Goal: Information Seeking & Learning: Understand process/instructions

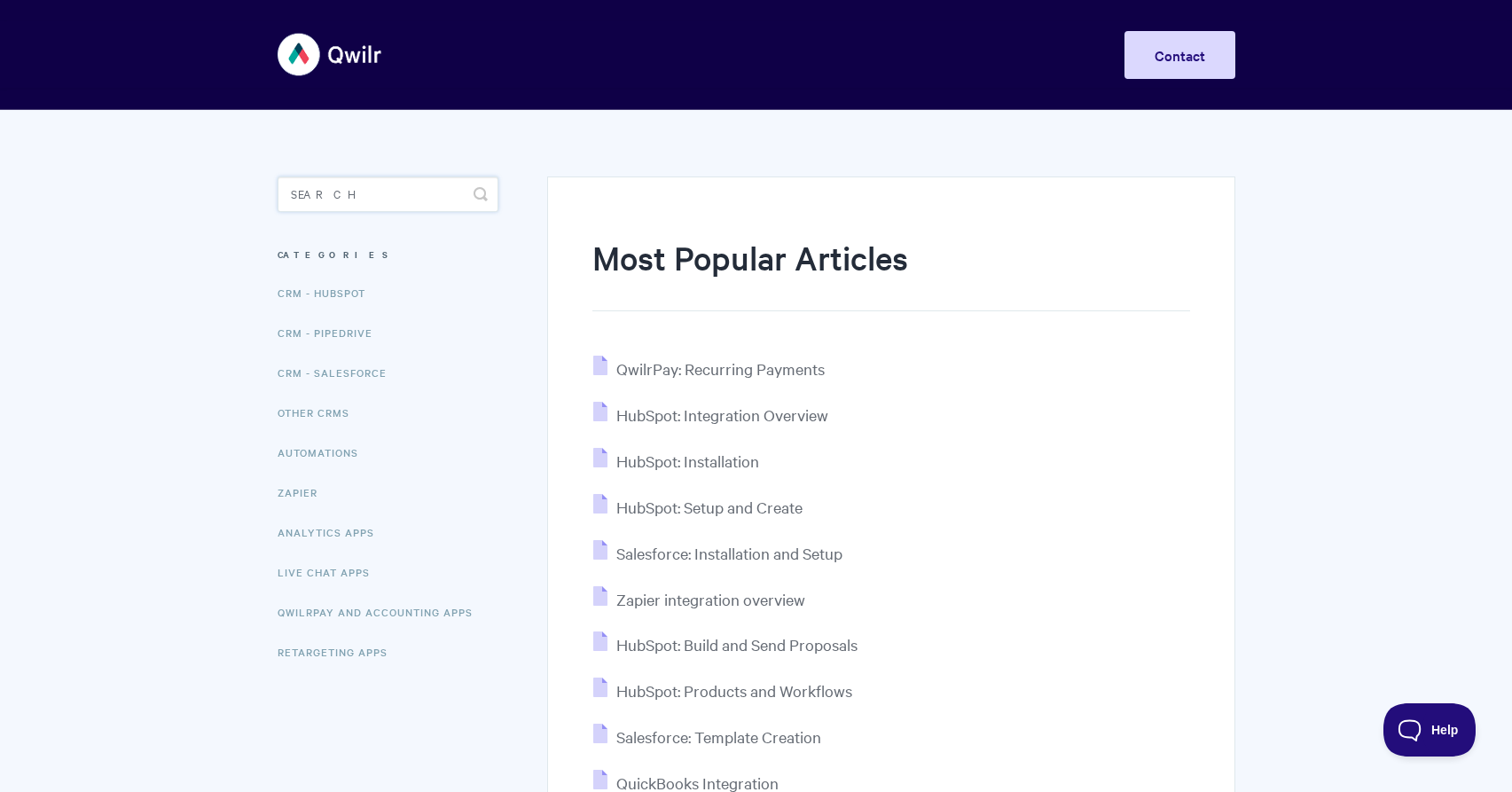
click at [396, 196] on input "Search" at bounding box center [387, 193] width 221 height 35
click at [692, 367] on span "QwilrPay: Recurring Payments" at bounding box center [720, 369] width 208 height 21
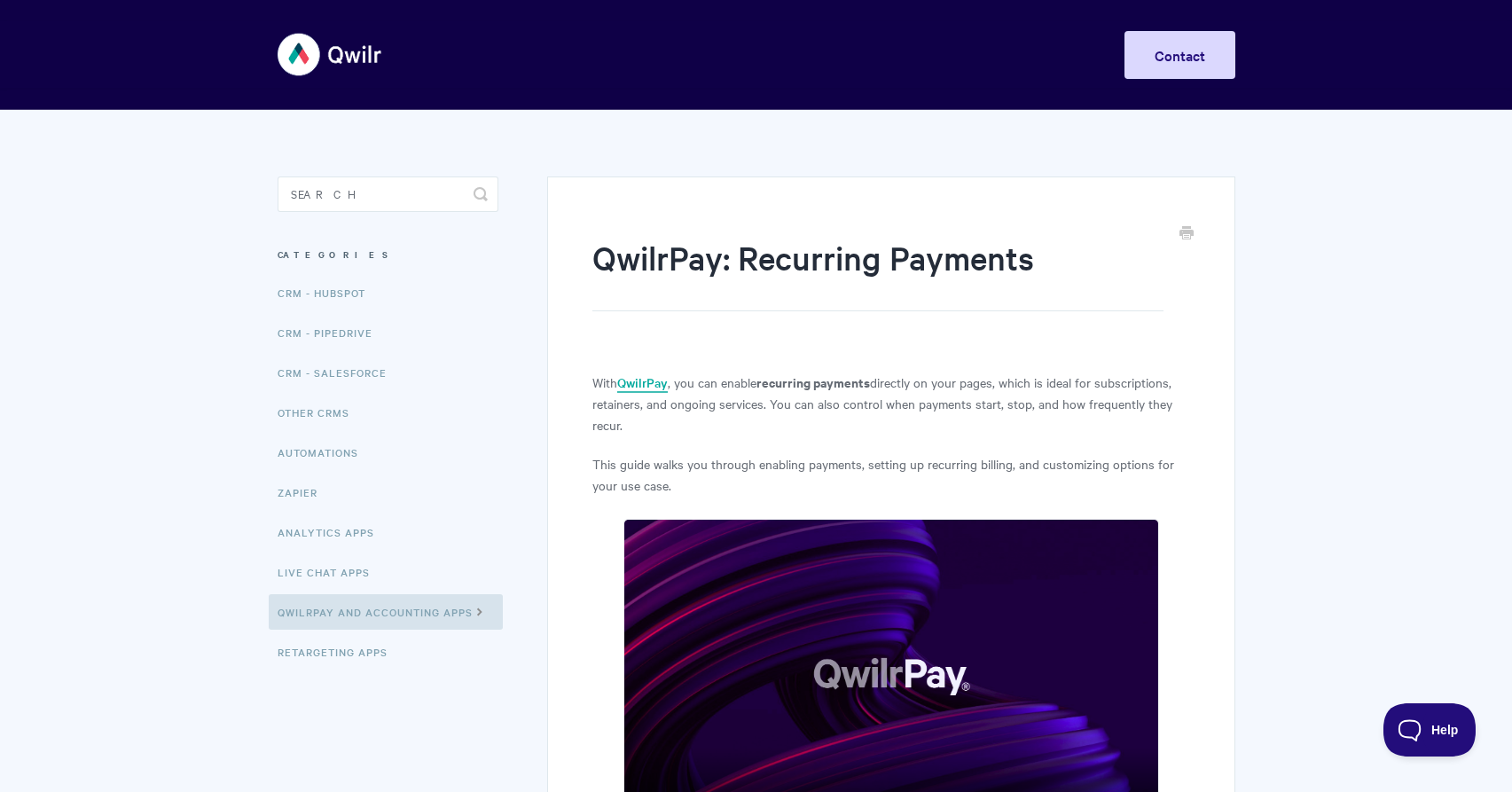
click at [640, 378] on link "QwilrPay" at bounding box center [642, 383] width 50 height 20
